Goal: Information Seeking & Learning: Learn about a topic

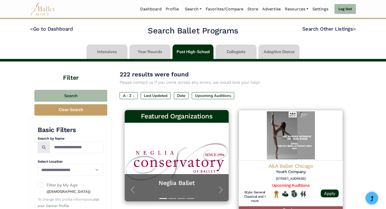
scroll to position [146, 0]
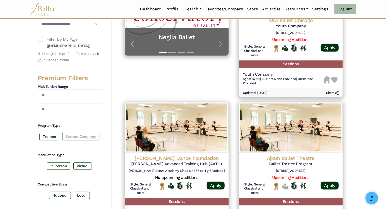
click at [86, 137] on label "Second Company" at bounding box center [80, 136] width 37 height 7
click at [59, 163] on label "In Person" at bounding box center [58, 165] width 23 height 7
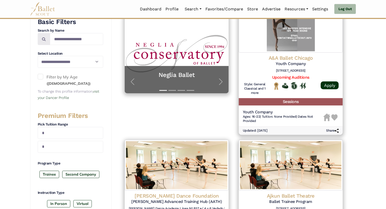
scroll to position [140, 0]
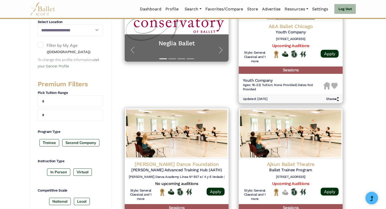
click at [53, 175] on div "In Person Virtual" at bounding box center [71, 173] width 66 height 9
click at [53, 174] on label "In Person" at bounding box center [58, 172] width 23 height 7
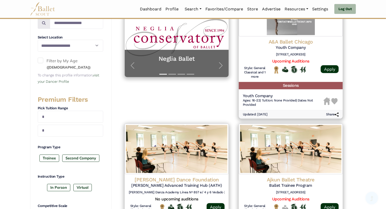
scroll to position [132, 0]
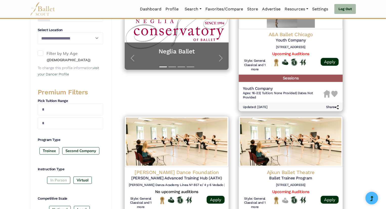
click at [60, 180] on label "In Person" at bounding box center [58, 180] width 23 height 7
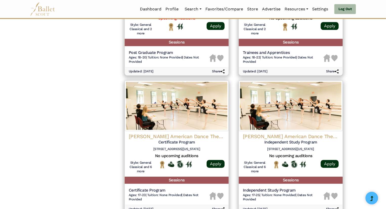
scroll to position [694, 0]
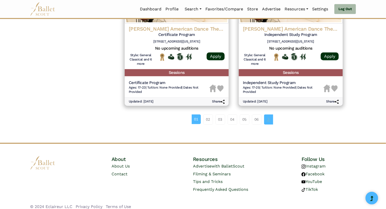
click at [272, 115] on link "Page navigation example" at bounding box center [268, 119] width 9 height 10
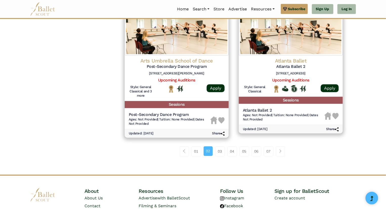
scroll to position [696, 0]
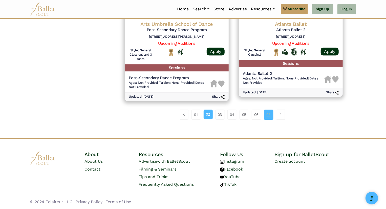
click at [268, 115] on link "07" at bounding box center [269, 115] width 10 height 10
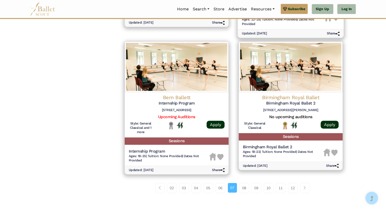
scroll to position [705, 0]
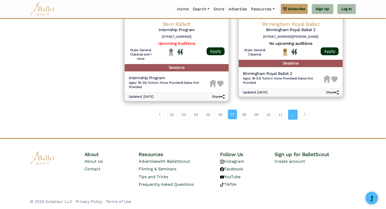
click at [298, 118] on link "12" at bounding box center [293, 115] width 10 height 10
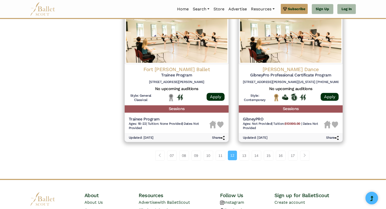
scroll to position [687, 0]
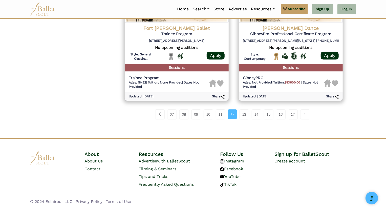
click at [287, 115] on li "16" at bounding box center [282, 114] width 12 height 10
click at [290, 117] on link "17" at bounding box center [293, 114] width 10 height 10
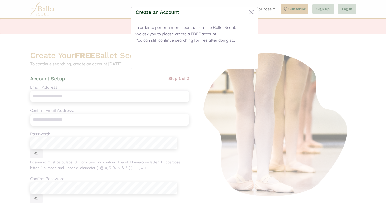
click at [245, 62] on button "Close" at bounding box center [243, 59] width 19 height 12
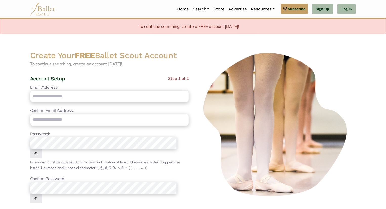
click at [41, 11] on img at bounding box center [42, 9] width 25 height 14
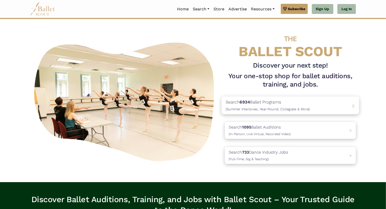
click at [281, 111] on span "(Summer Intensives, Year-Round, Collegiate & More)" at bounding box center [268, 109] width 84 height 4
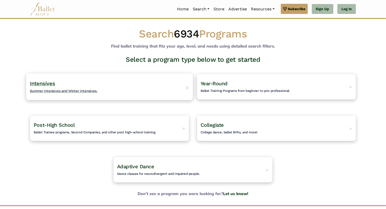
click at [147, 94] on div "Intensives Summer intensives and Winter intensives. >" at bounding box center [109, 86] width 167 height 27
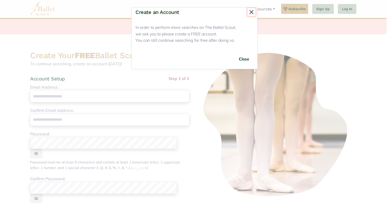
click at [248, 14] on button "Close" at bounding box center [251, 12] width 8 height 8
